Goal: Task Accomplishment & Management: Manage account settings

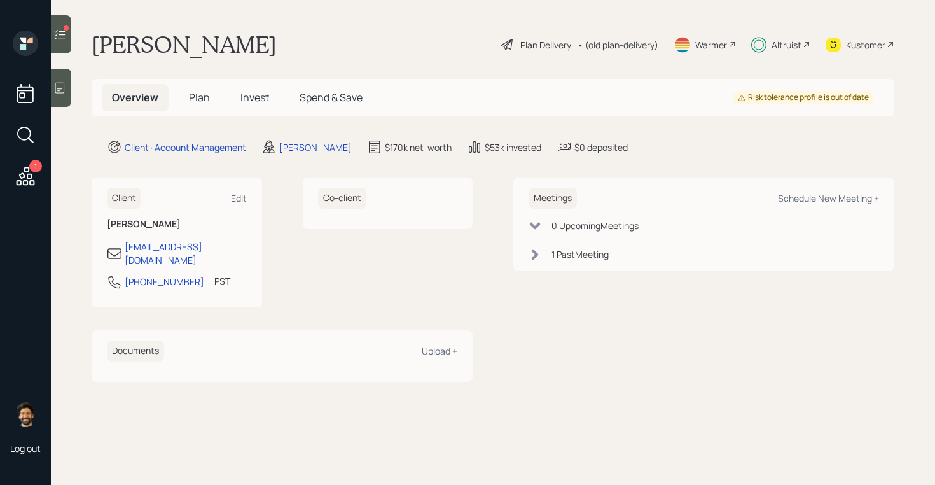
click at [188, 94] on h5 "Plan" at bounding box center [199, 97] width 41 height 27
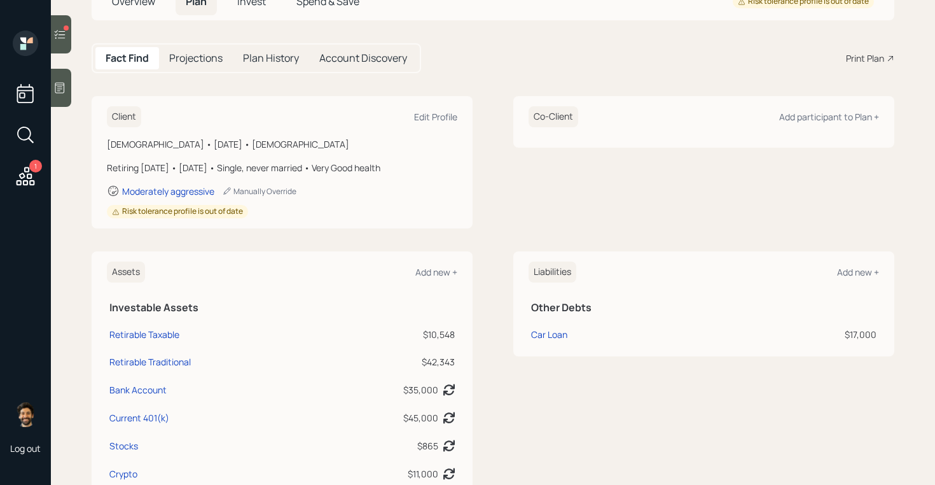
scroll to position [31, 0]
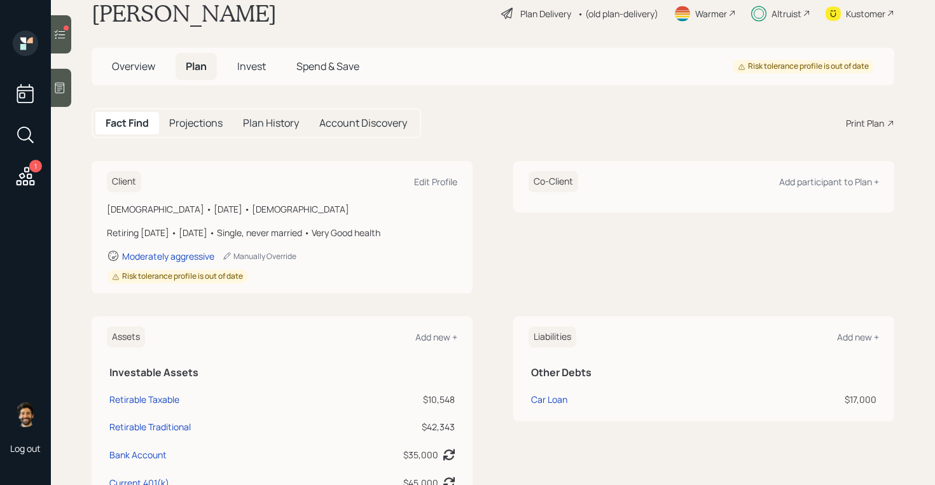
click at [268, 72] on h5 "Invest" at bounding box center [251, 66] width 49 height 27
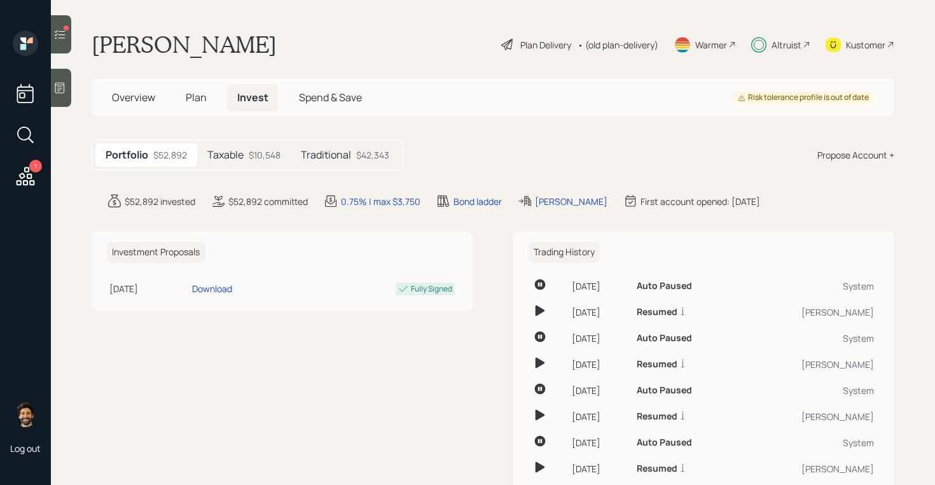
click at [262, 153] on div "$10,548" at bounding box center [265, 154] width 32 height 13
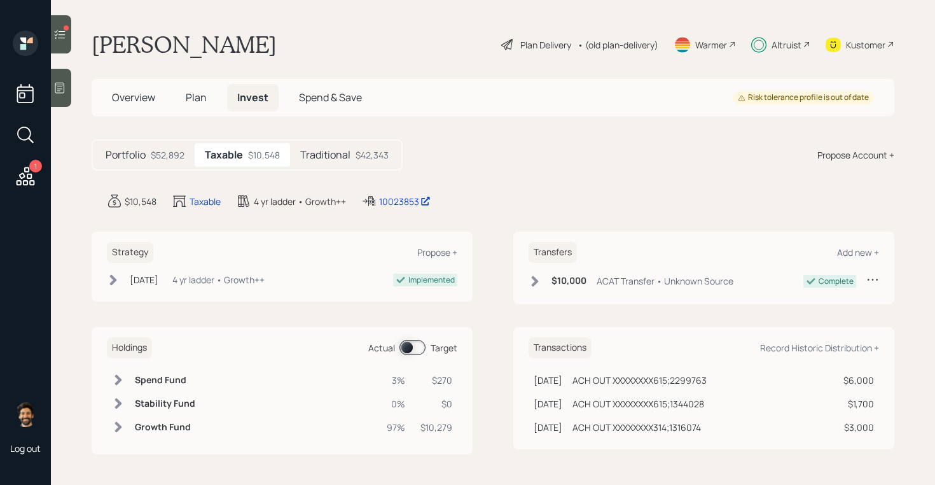
click at [414, 347] on span at bounding box center [413, 347] width 26 height 15
click at [412, 351] on span at bounding box center [413, 347] width 26 height 15
click at [200, 109] on h5 "Plan" at bounding box center [196, 97] width 41 height 27
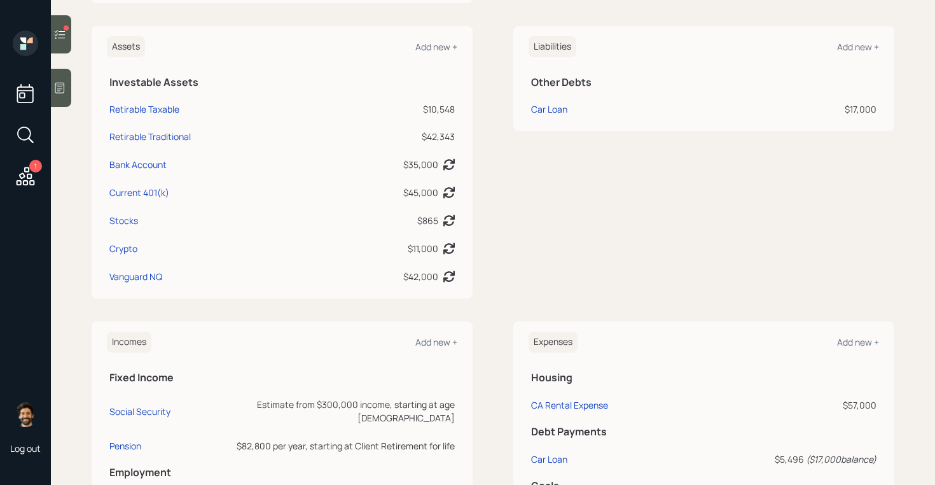
scroll to position [685, 0]
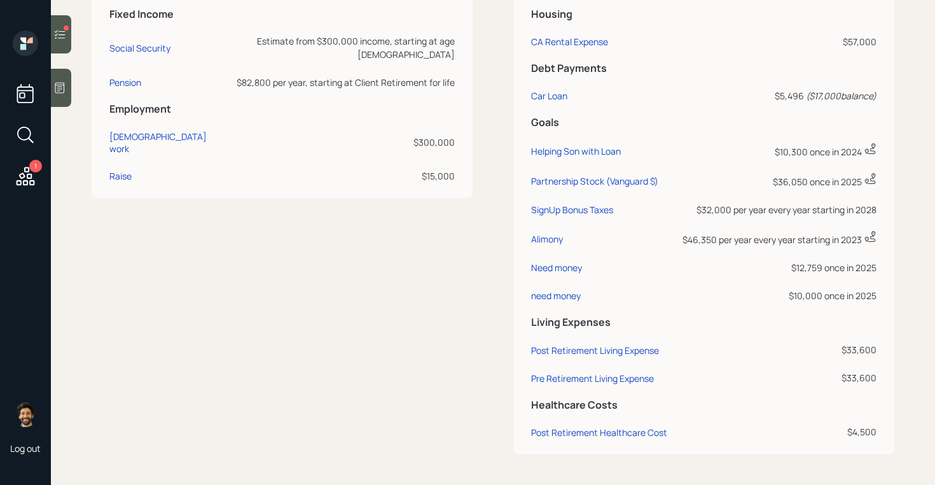
click at [553, 305] on td "need money" at bounding box center [602, 293] width 146 height 28
click at [544, 296] on div "need money" at bounding box center [556, 295] width 50 height 12
select select "0"
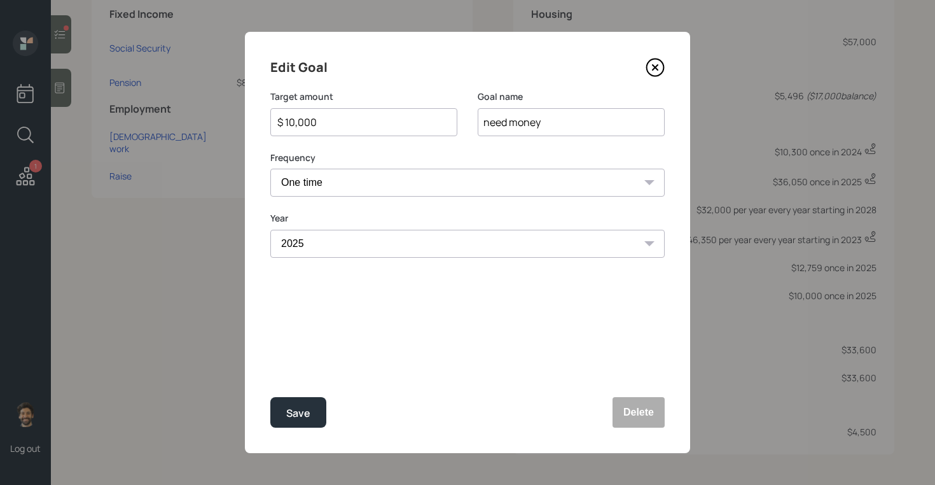
click at [310, 115] on input "$ 10,000" at bounding box center [358, 122] width 165 height 15
click at [305, 417] on div "Save" at bounding box center [298, 413] width 24 height 17
type input "$ 10,000"
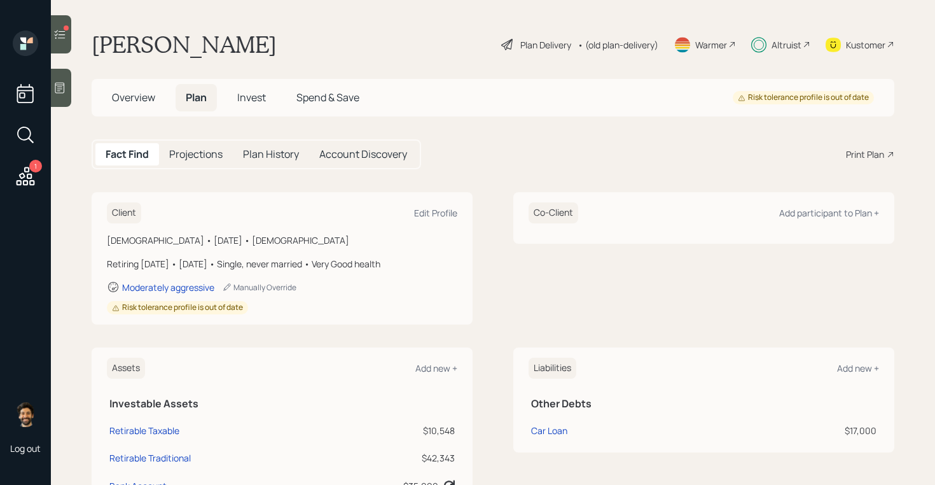
click at [254, 101] on span "Invest" at bounding box center [251, 97] width 29 height 14
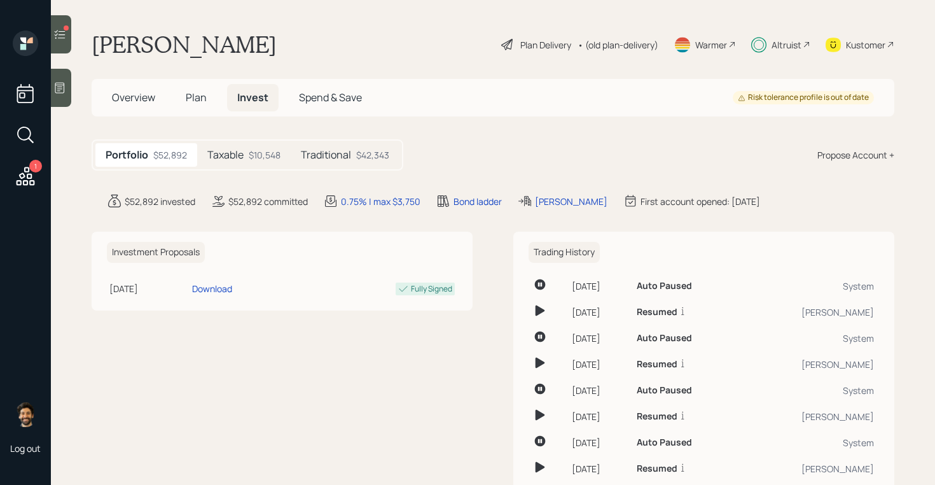
click at [255, 150] on div "$10,548" at bounding box center [265, 154] width 32 height 13
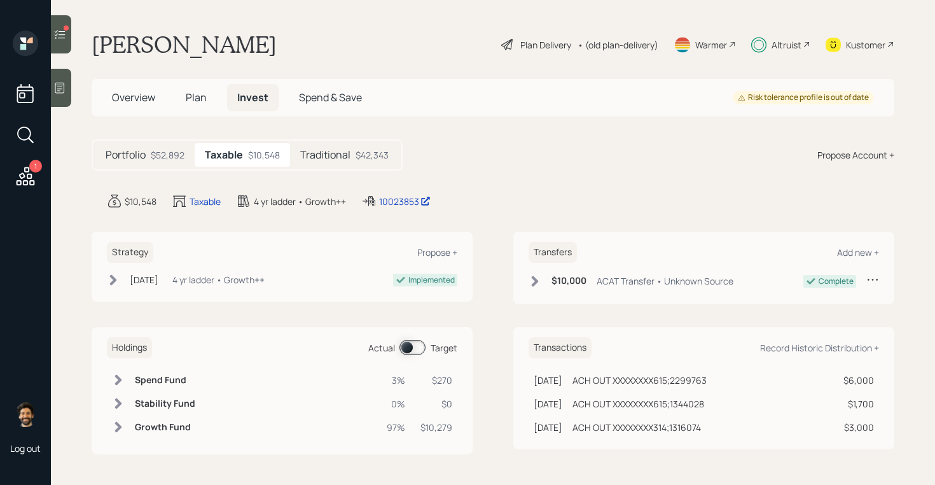
click at [416, 346] on span at bounding box center [413, 347] width 26 height 15
click at [200, 90] on span "Plan" at bounding box center [196, 97] width 21 height 14
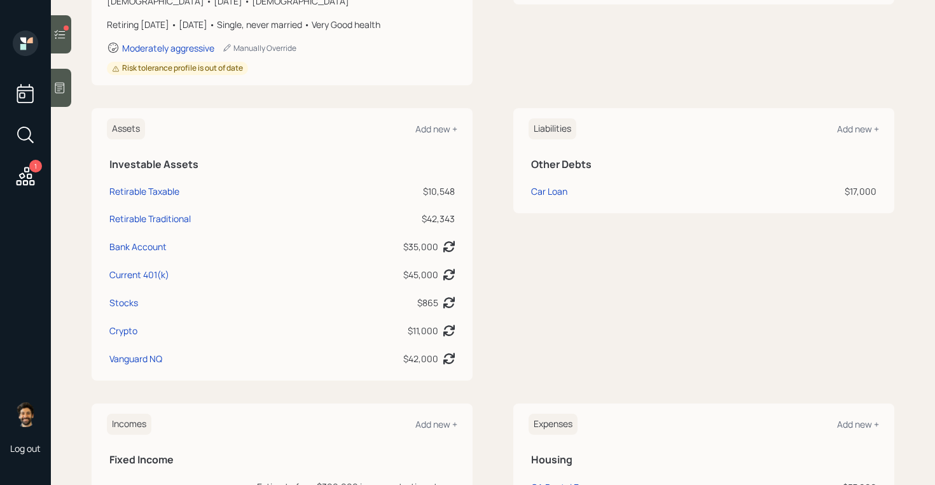
scroll to position [243, 0]
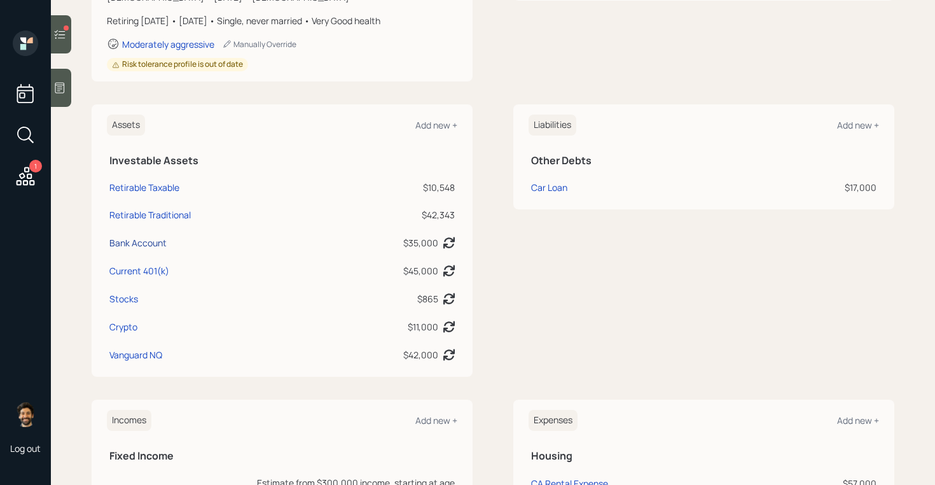
click at [147, 242] on div "Bank Account" at bounding box center [137, 242] width 57 height 13
select select "emergency_fund"
click at [146, 273] on div "Current 401(k)" at bounding box center [139, 270] width 60 height 13
select select "company_sponsored"
select select "balanced"
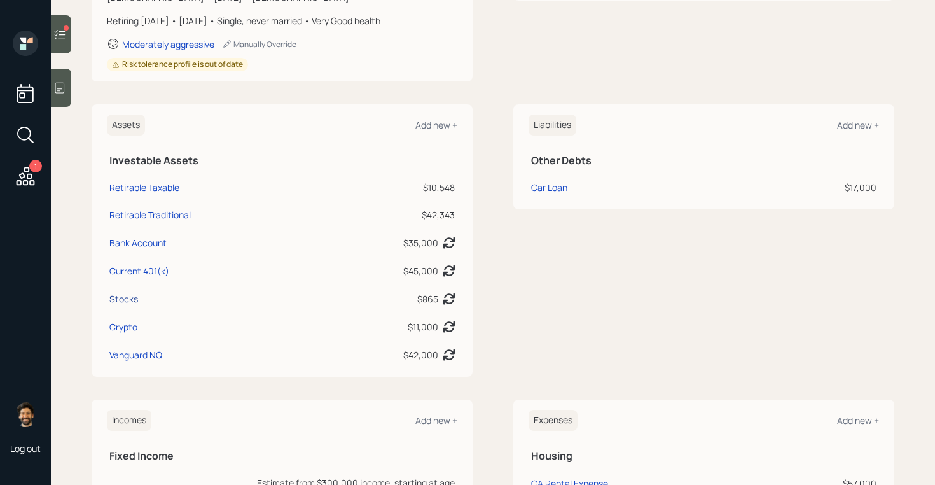
click at [136, 295] on div "Stocks" at bounding box center [123, 298] width 29 height 13
select select "taxable"
select select "balanced"
click at [130, 321] on div "Crypto" at bounding box center [123, 326] width 28 height 13
select select "taxable"
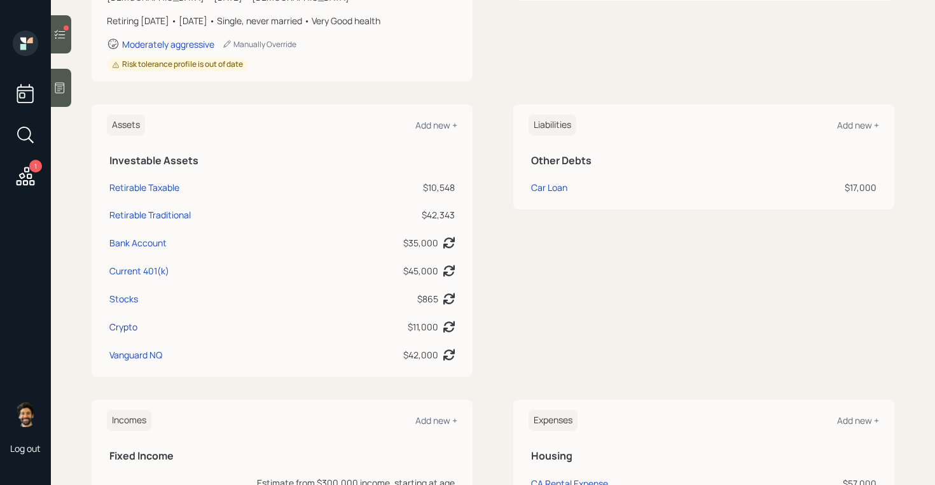
select select "balanced"
click at [133, 358] on div "Vanguard NQ" at bounding box center [135, 354] width 53 height 13
select select "taxable"
select select "balanced"
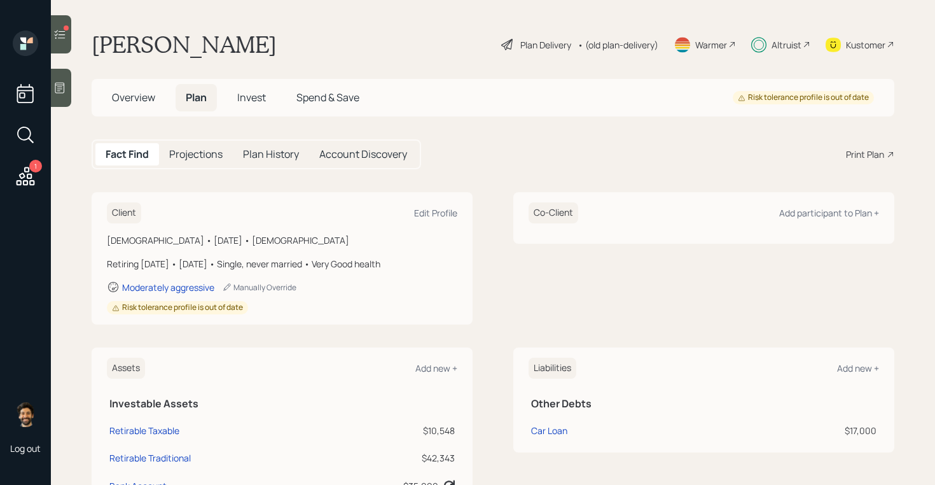
click at [244, 94] on span "Invest" at bounding box center [251, 97] width 29 height 14
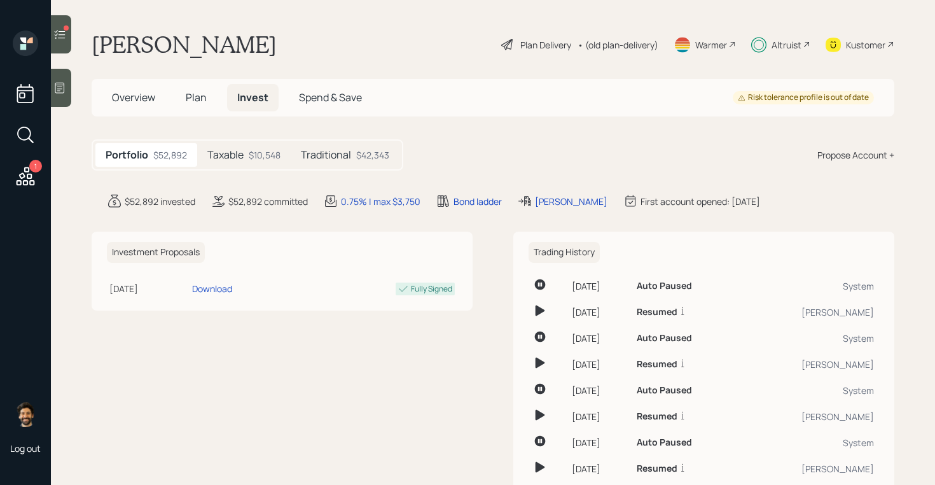
click at [216, 91] on h5 "Plan" at bounding box center [196, 97] width 41 height 27
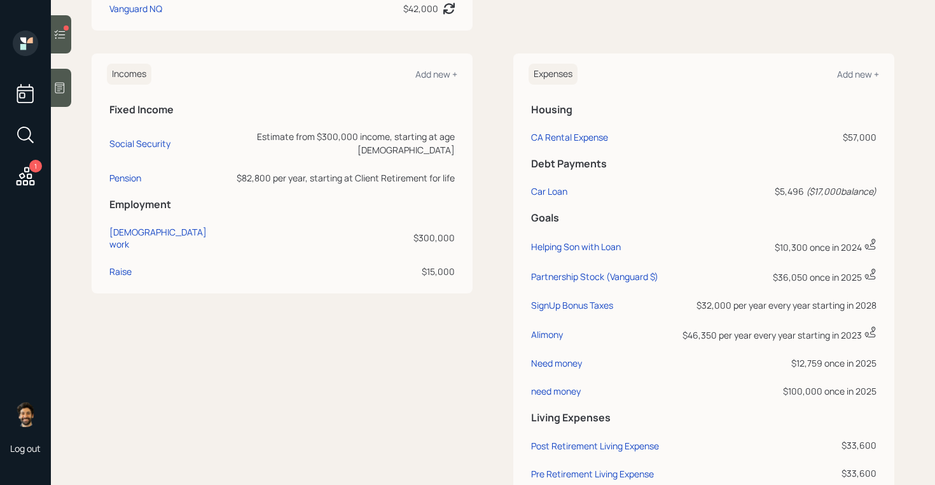
scroll to position [612, 0]
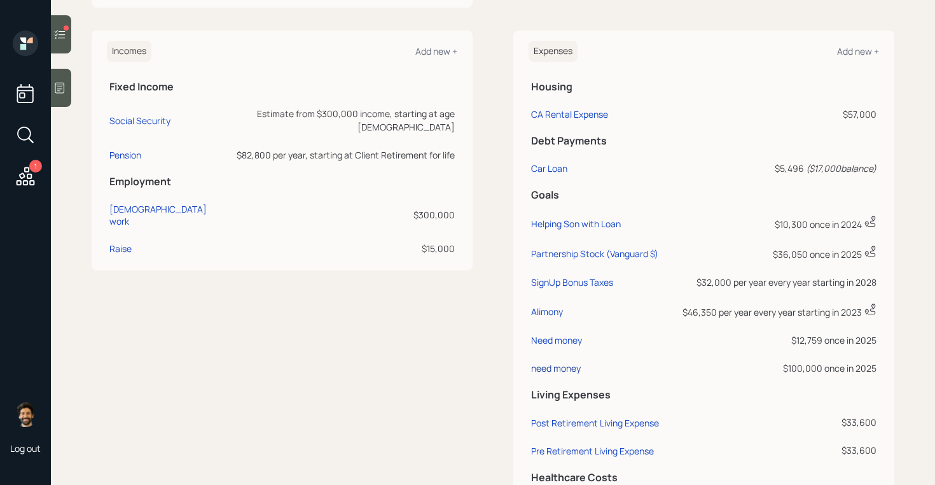
click at [557, 363] on div "need money" at bounding box center [556, 368] width 50 height 12
select select "0"
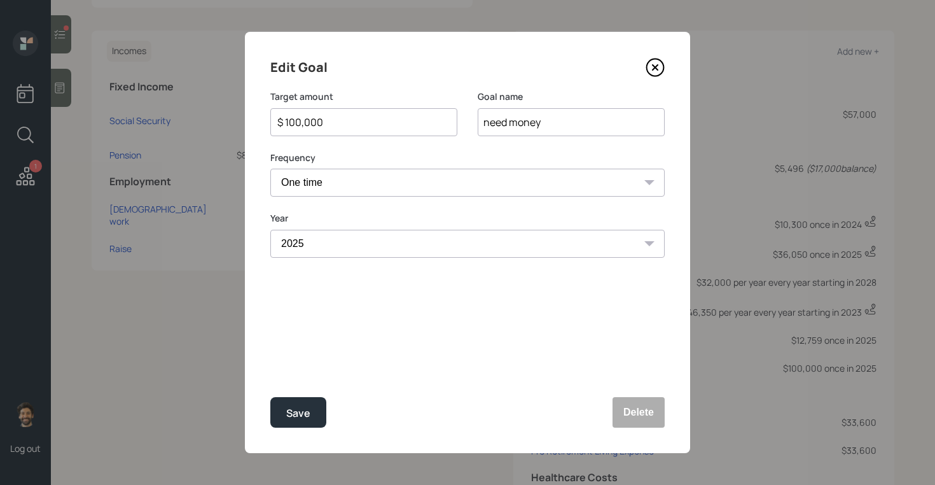
click at [318, 128] on input "$ 100,000" at bounding box center [358, 122] width 165 height 15
click at [309, 404] on button "Save" at bounding box center [298, 412] width 56 height 31
type input "$ 100,000"
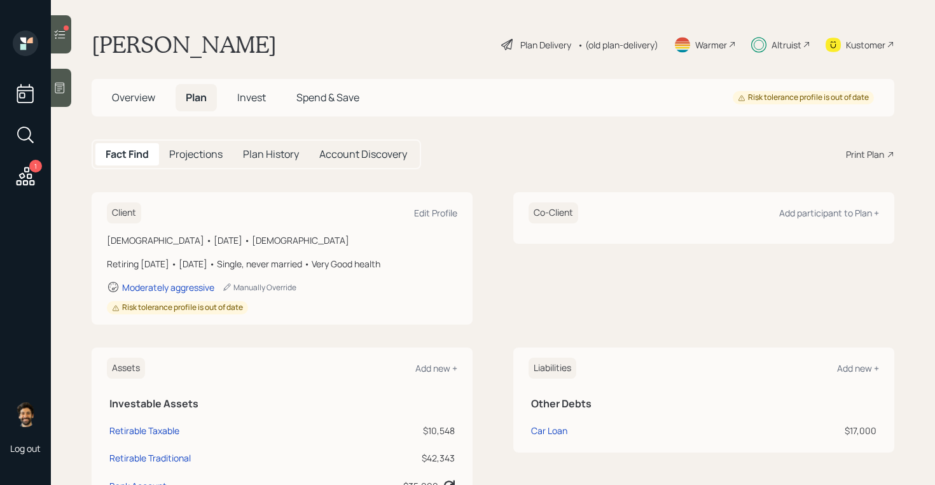
click at [261, 101] on span "Invest" at bounding box center [251, 97] width 29 height 14
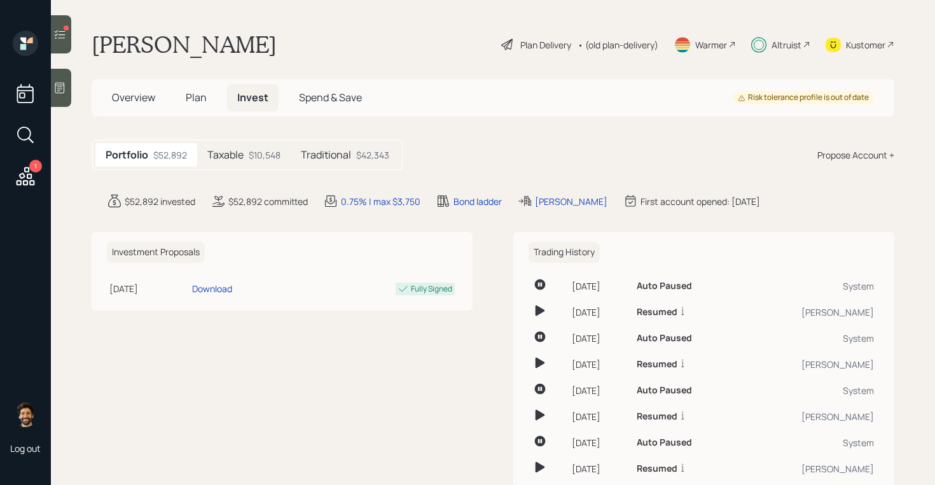
click at [260, 145] on div "Taxable $10,548" at bounding box center [244, 155] width 94 height 24
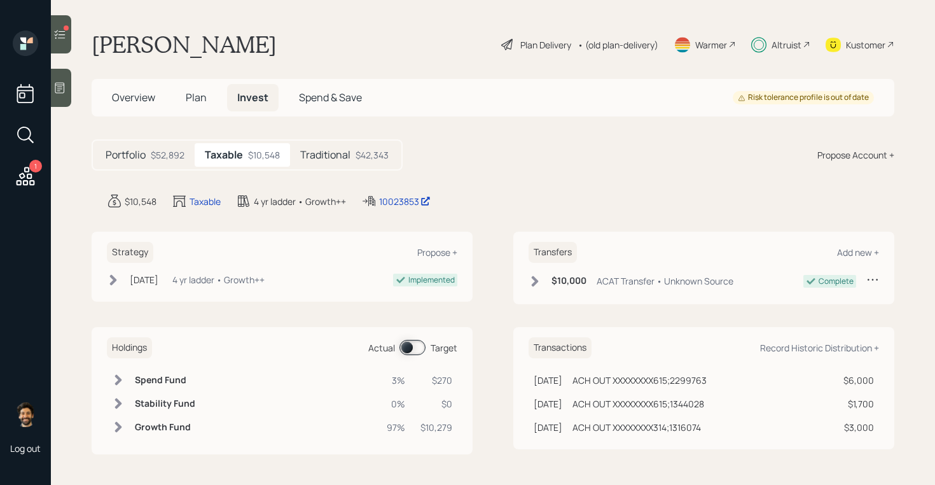
click at [418, 340] on span at bounding box center [413, 347] width 26 height 15
click at [555, 45] on div "Plan Delivery" at bounding box center [545, 44] width 51 height 13
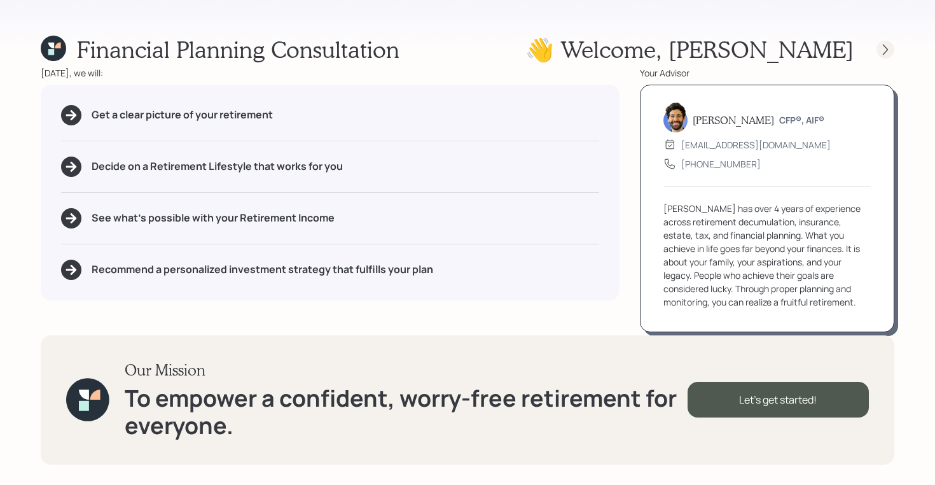
click at [881, 45] on icon at bounding box center [885, 49] width 13 height 13
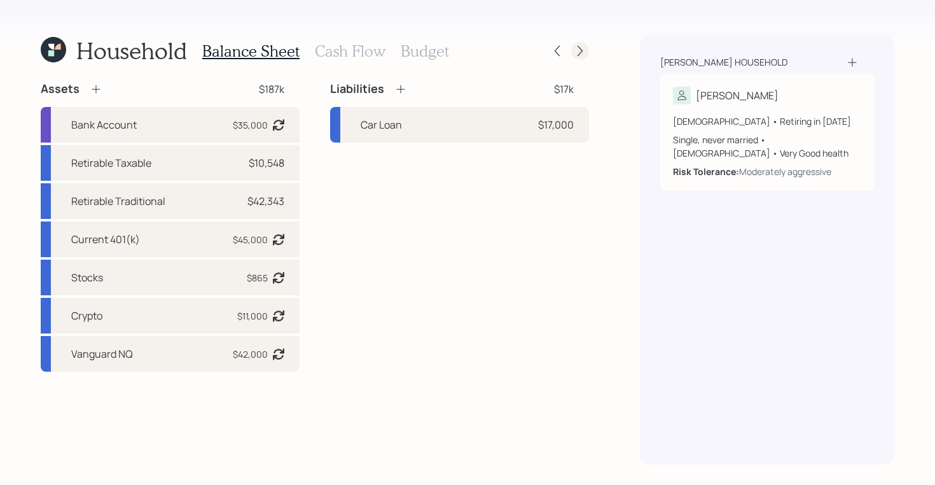
click at [577, 53] on icon at bounding box center [580, 51] width 13 height 13
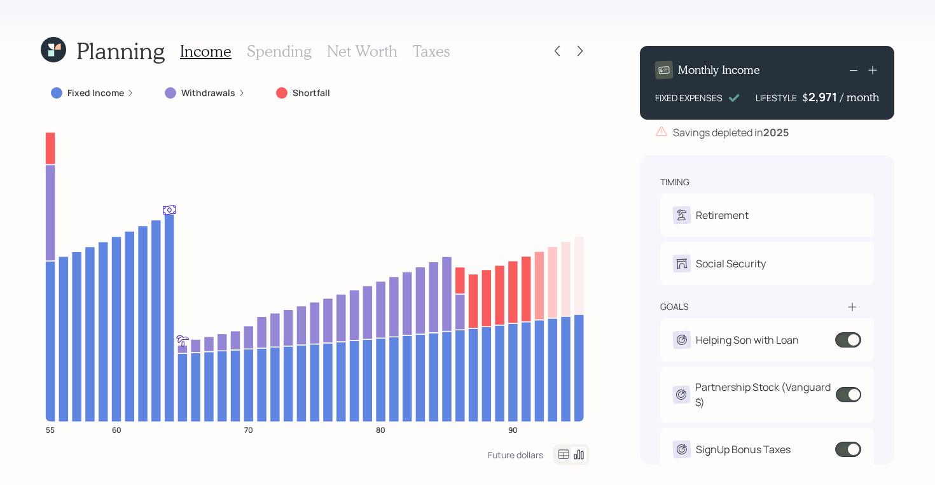
click at [424, 53] on h3 "Taxes" at bounding box center [431, 51] width 37 height 18
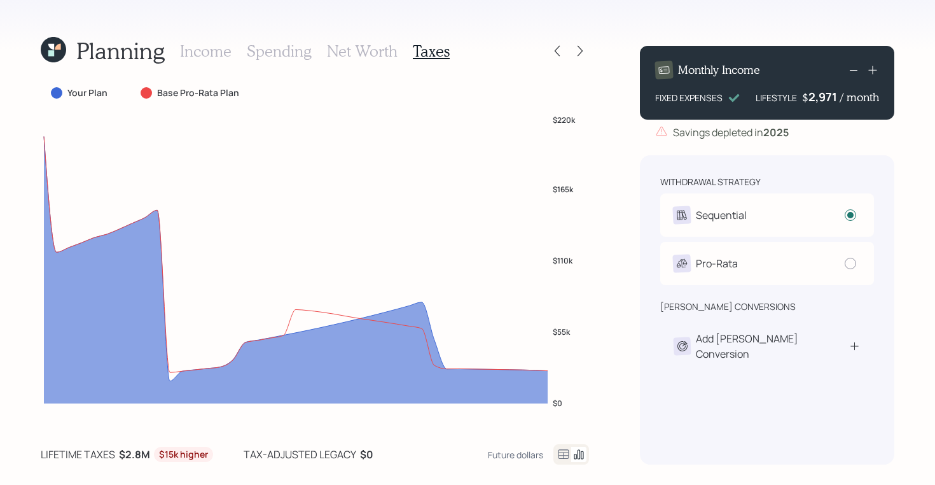
click at [564, 456] on icon at bounding box center [563, 454] width 15 height 15
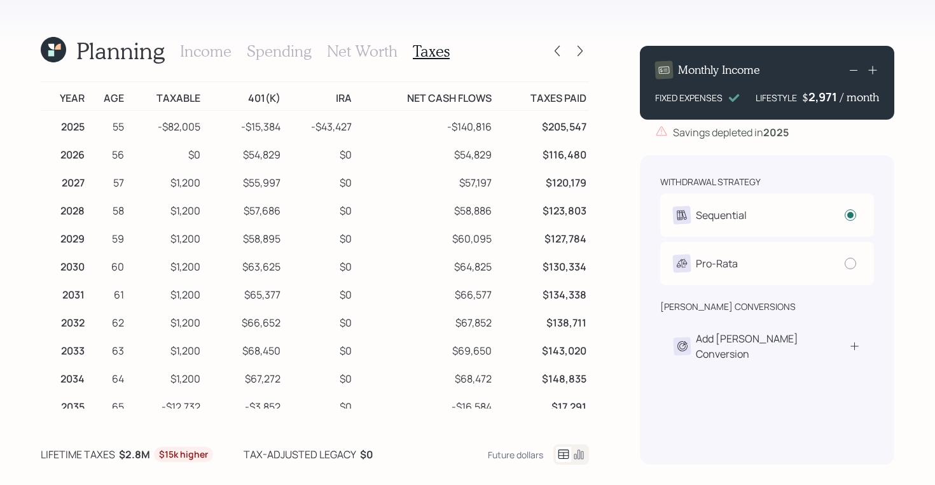
click at [48, 49] on icon at bounding box center [53, 49] width 25 height 25
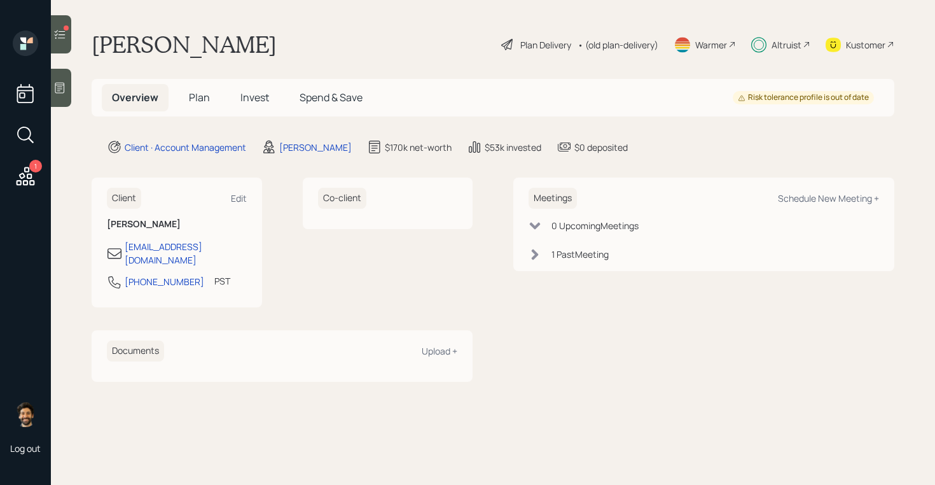
click at [194, 96] on span "Plan" at bounding box center [199, 97] width 21 height 14
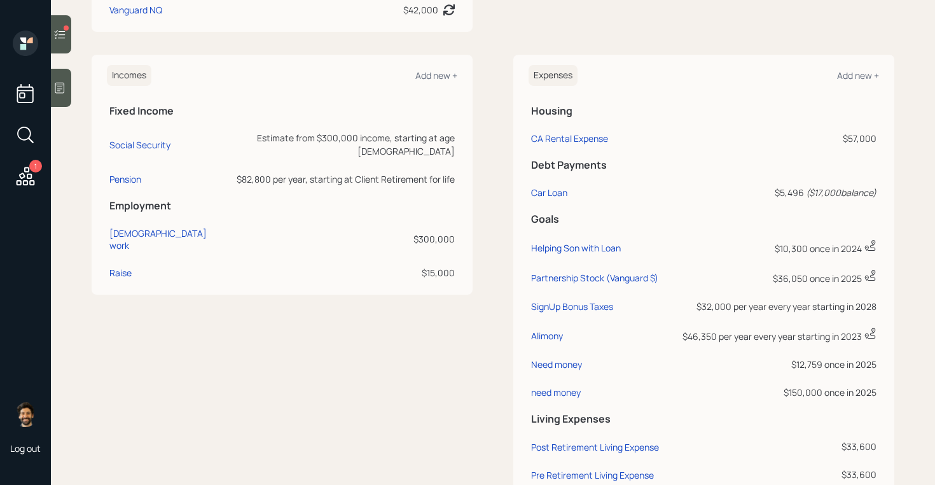
scroll to position [589, 0]
click at [552, 389] on div "need money" at bounding box center [556, 392] width 50 height 12
select select "0"
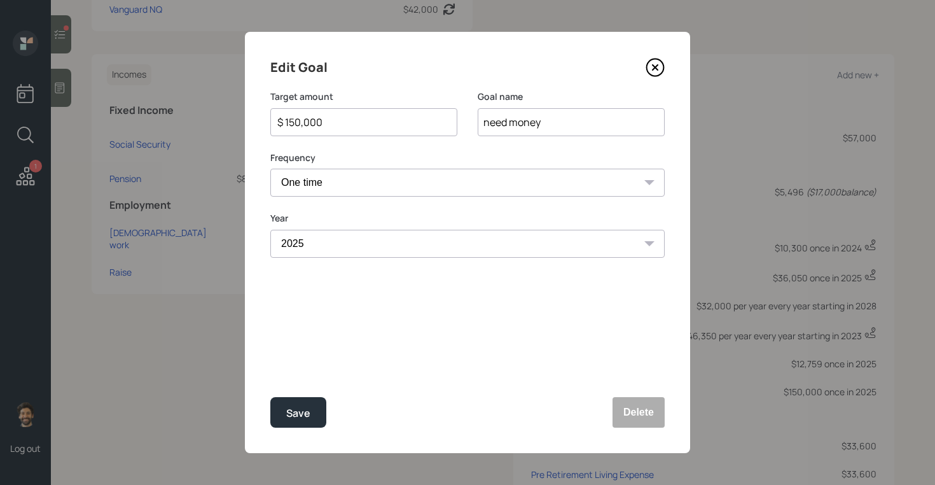
click at [309, 116] on input "$ 150,000" at bounding box center [358, 122] width 165 height 15
click at [295, 418] on div "Save" at bounding box center [298, 413] width 24 height 17
type input "$ 150,000"
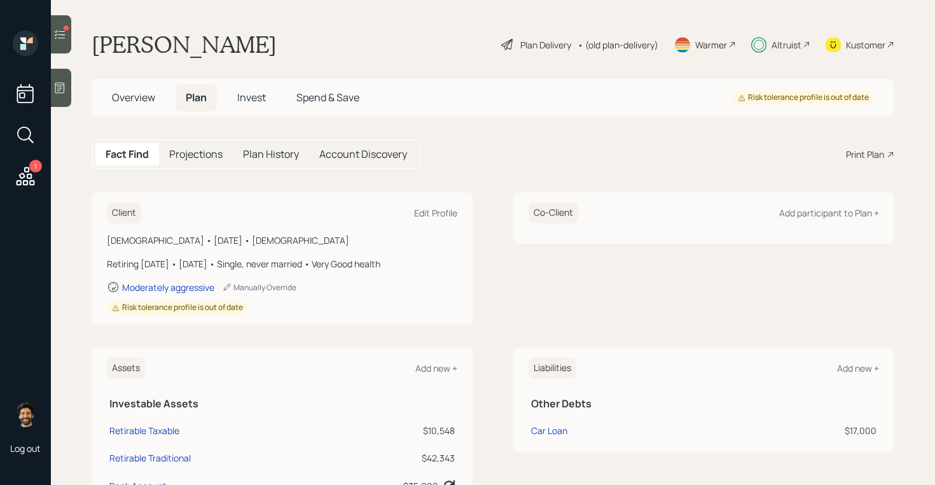
click at [255, 95] on span "Invest" at bounding box center [251, 97] width 29 height 14
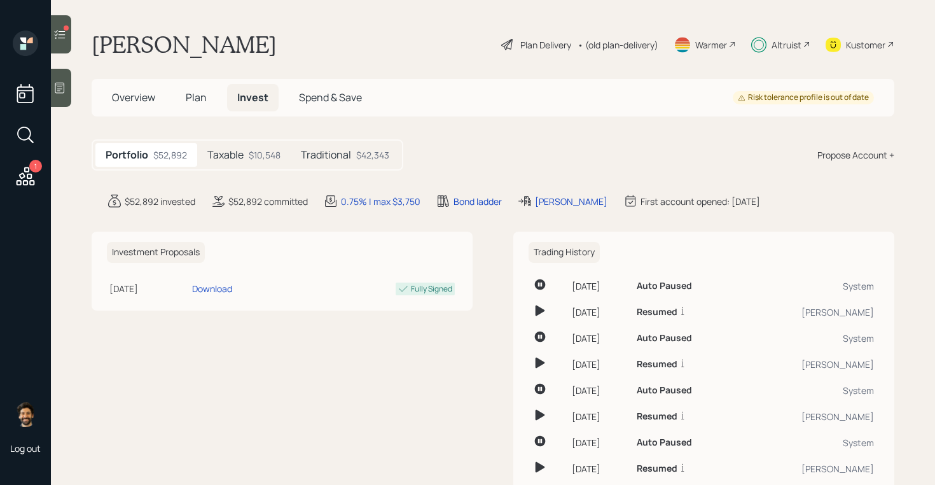
click at [262, 160] on div "$10,548" at bounding box center [265, 154] width 32 height 13
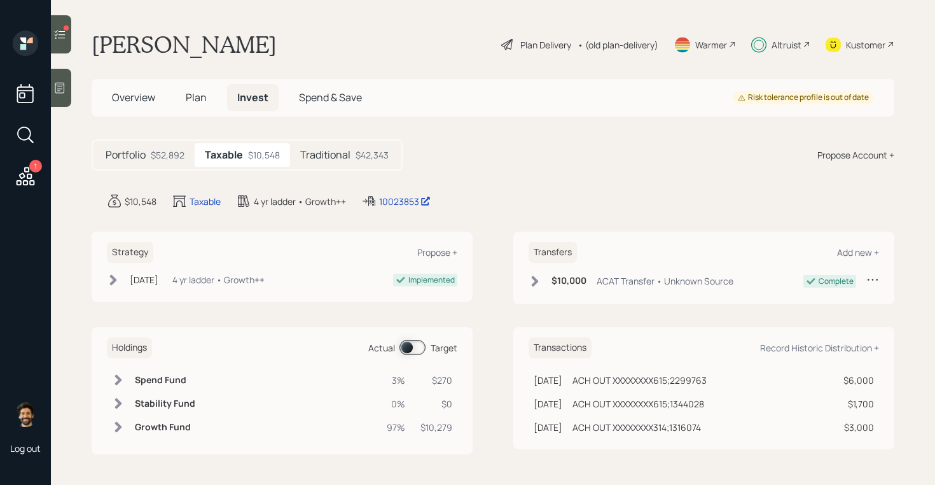
click at [408, 342] on span at bounding box center [413, 347] width 26 height 15
click at [60, 39] on icon at bounding box center [59, 34] width 13 height 13
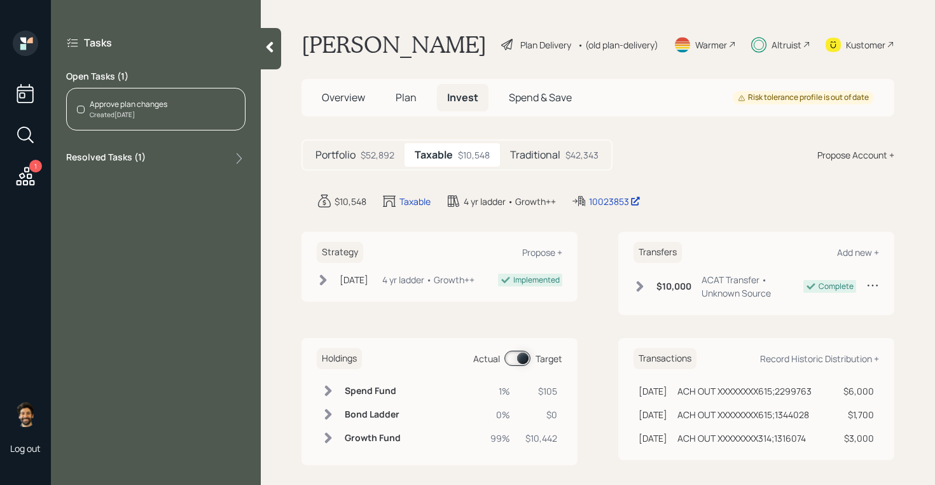
click at [160, 104] on div "Approve plan changes" at bounding box center [129, 104] width 78 height 11
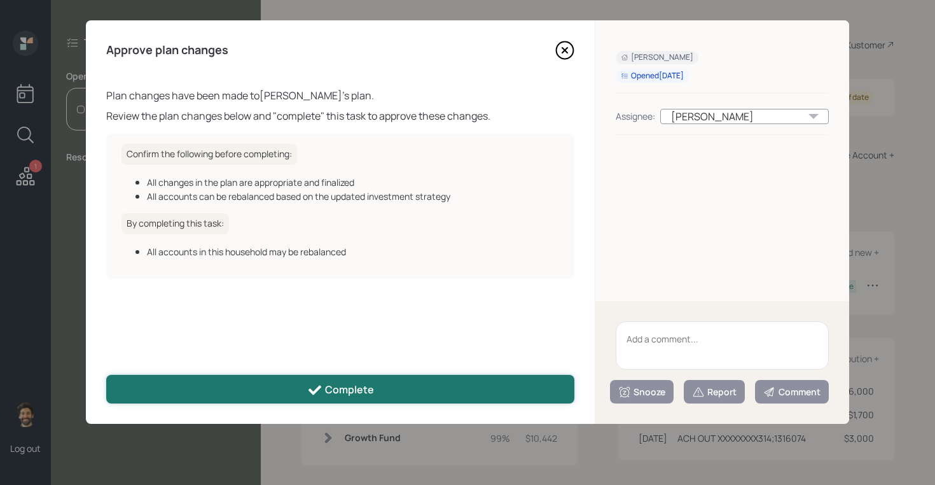
click at [308, 383] on icon at bounding box center [314, 389] width 15 height 15
